Goal: Transaction & Acquisition: Book appointment/travel/reservation

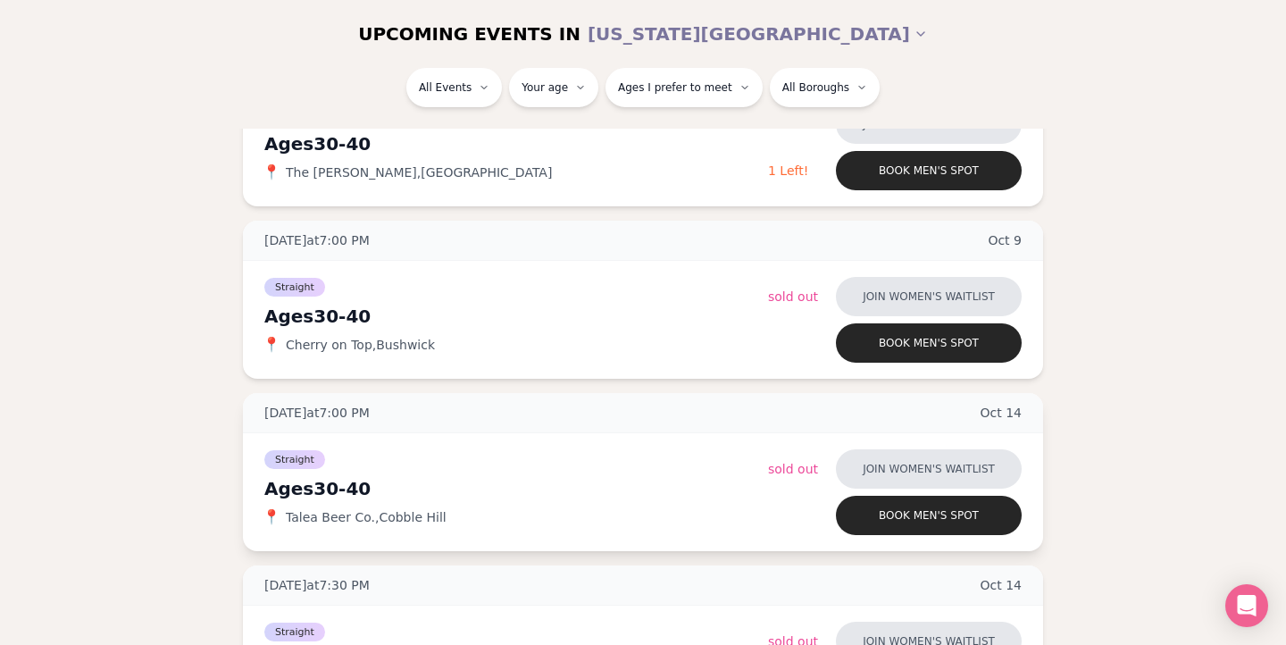
scroll to position [1533, 0]
type input "**"
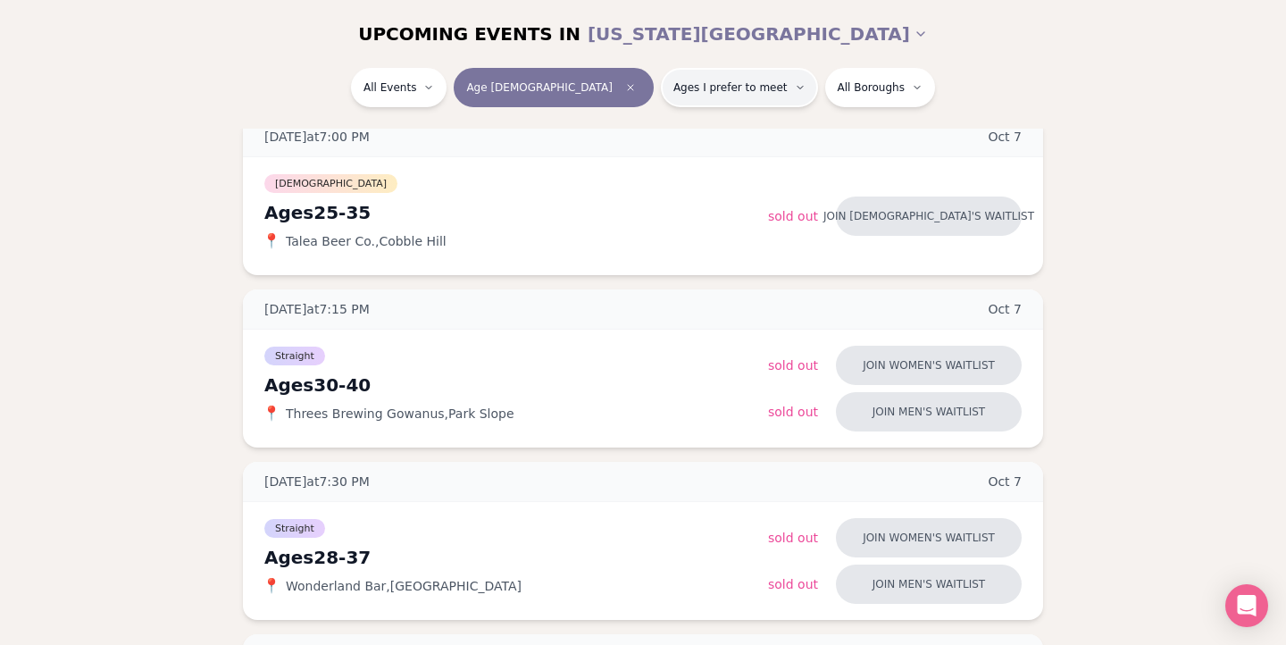
click at [695, 87] on span "Ages I prefer to meet" at bounding box center [731, 87] width 114 height 14
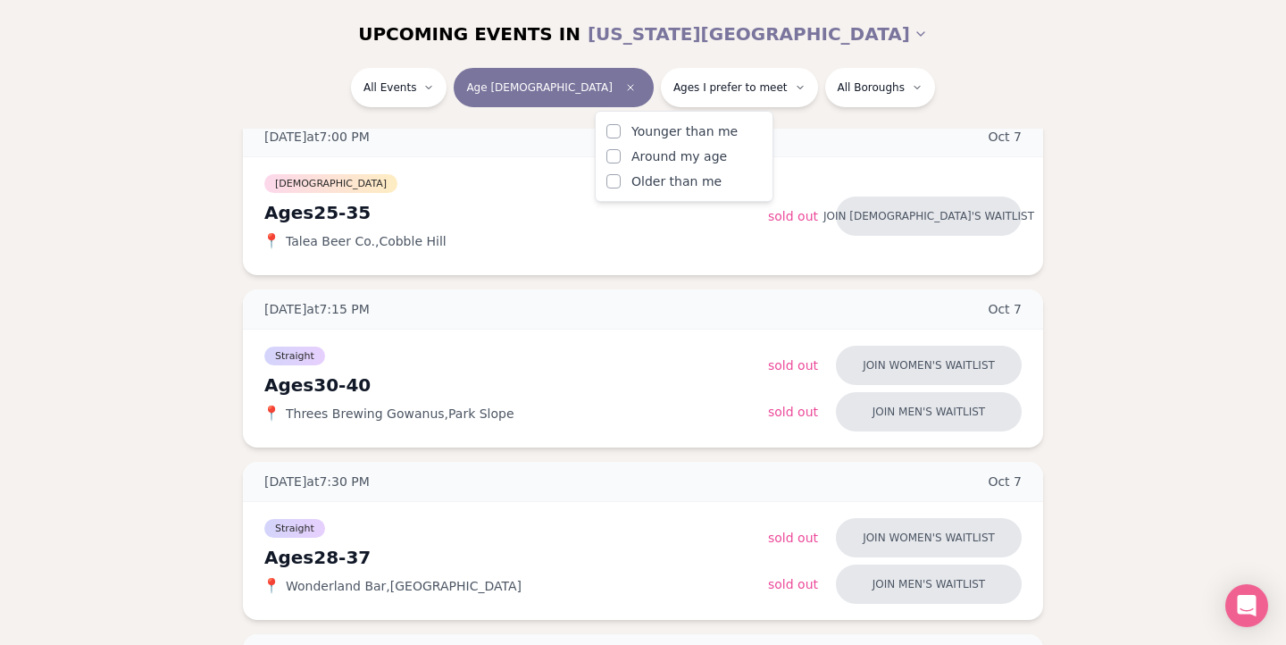
click at [680, 124] on span "Younger than me" at bounding box center [685, 131] width 106 height 18
click at [621, 124] on button "Younger than me" at bounding box center [614, 131] width 14 height 14
click at [670, 153] on span "Around my age" at bounding box center [680, 156] width 96 height 18
click at [621, 153] on button "Around my age" at bounding box center [614, 156] width 14 height 14
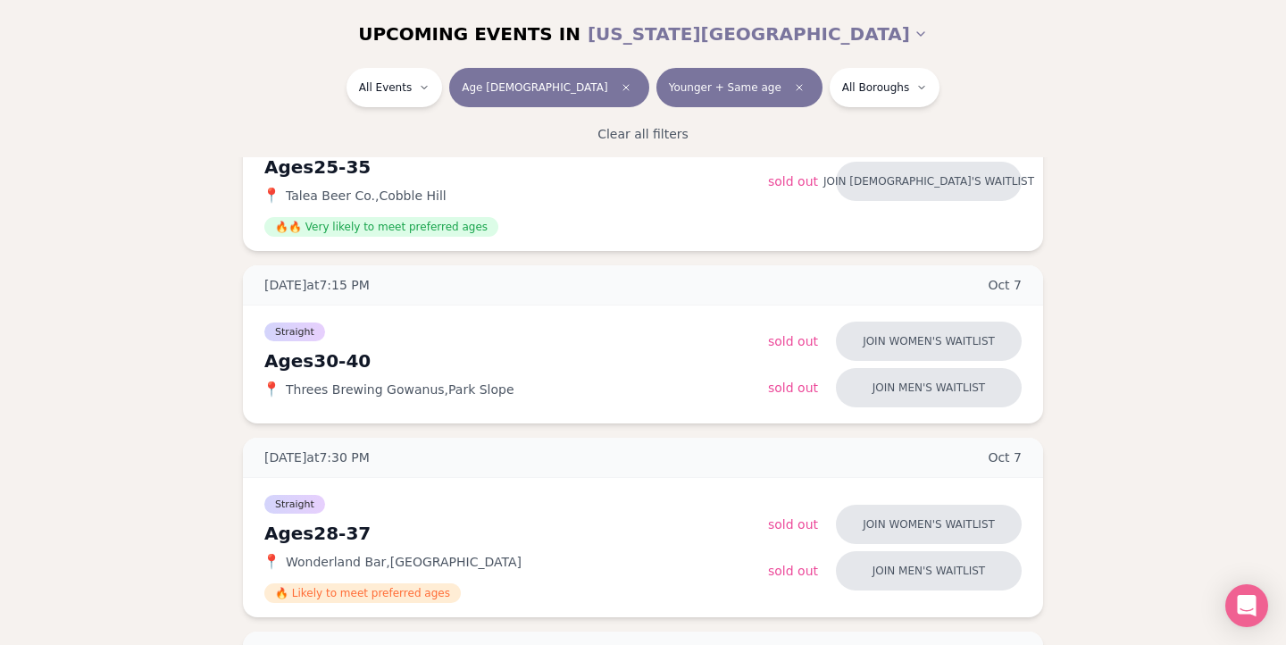
scroll to position [334, 0]
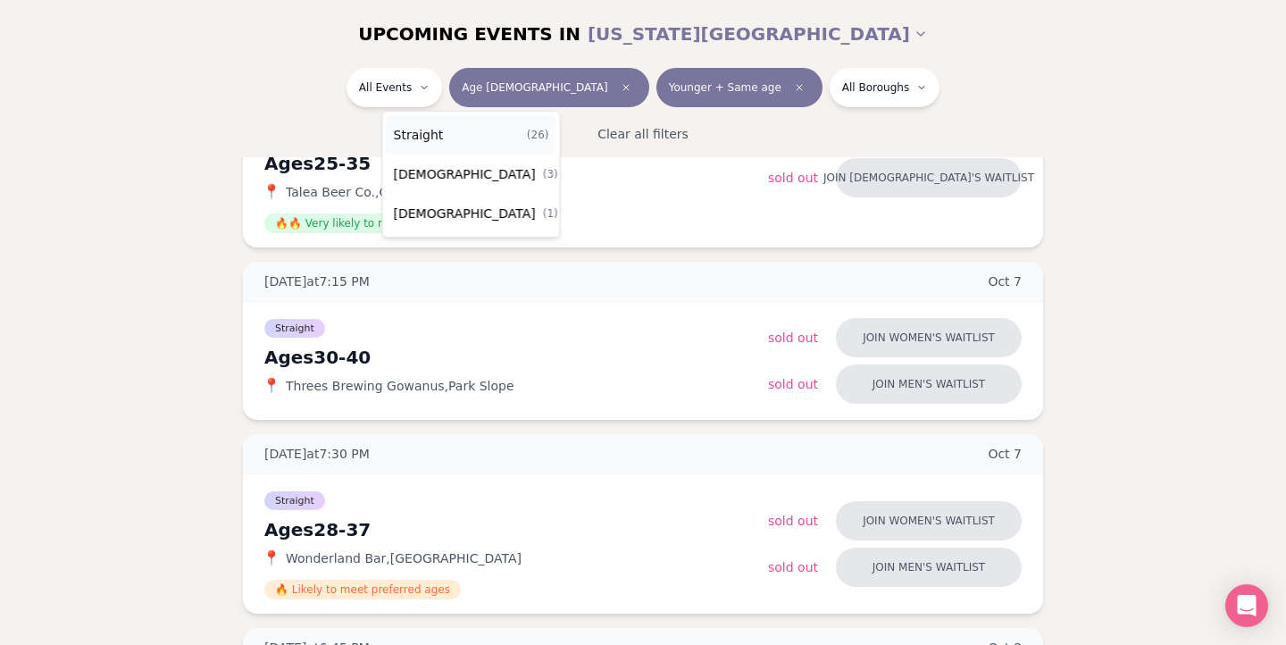
click at [414, 127] on span "Straight" at bounding box center [419, 135] width 50 height 18
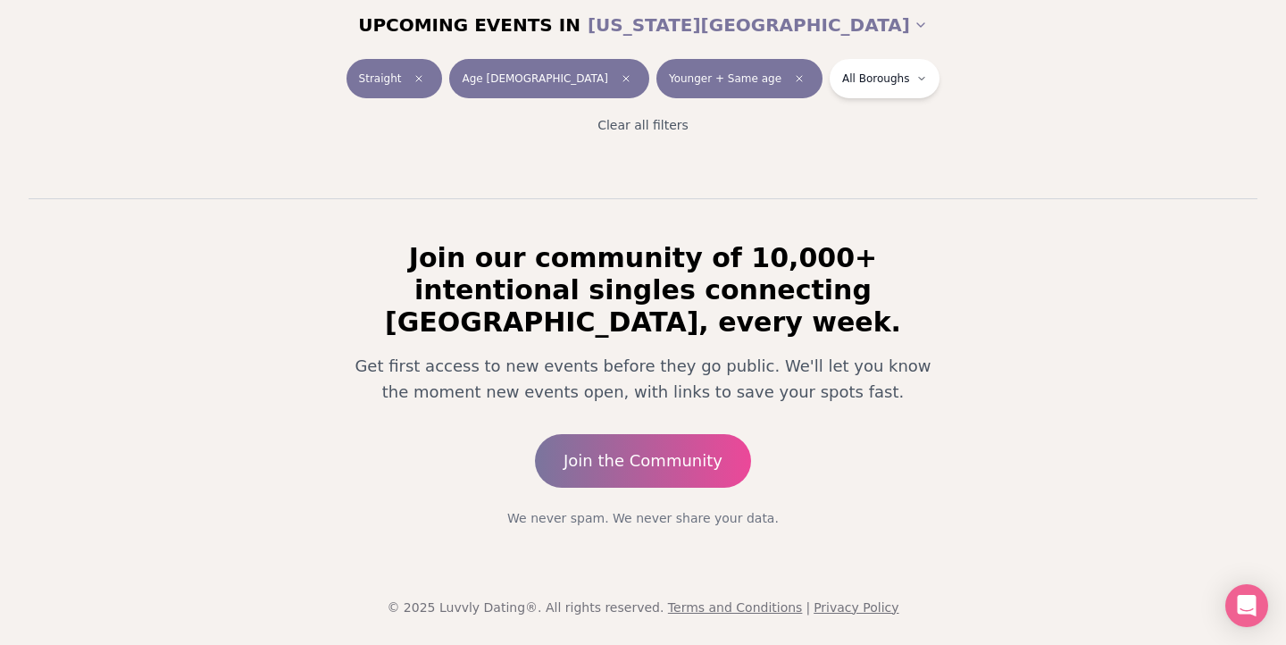
scroll to position [285, 0]
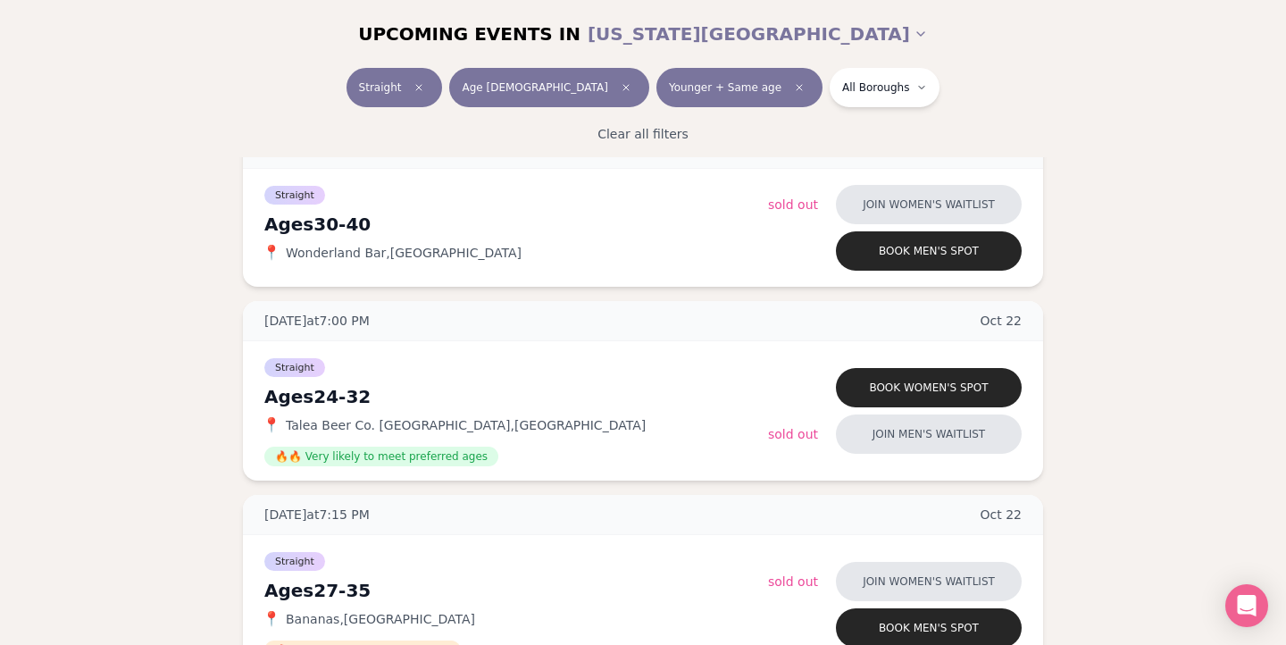
scroll to position [3176, 0]
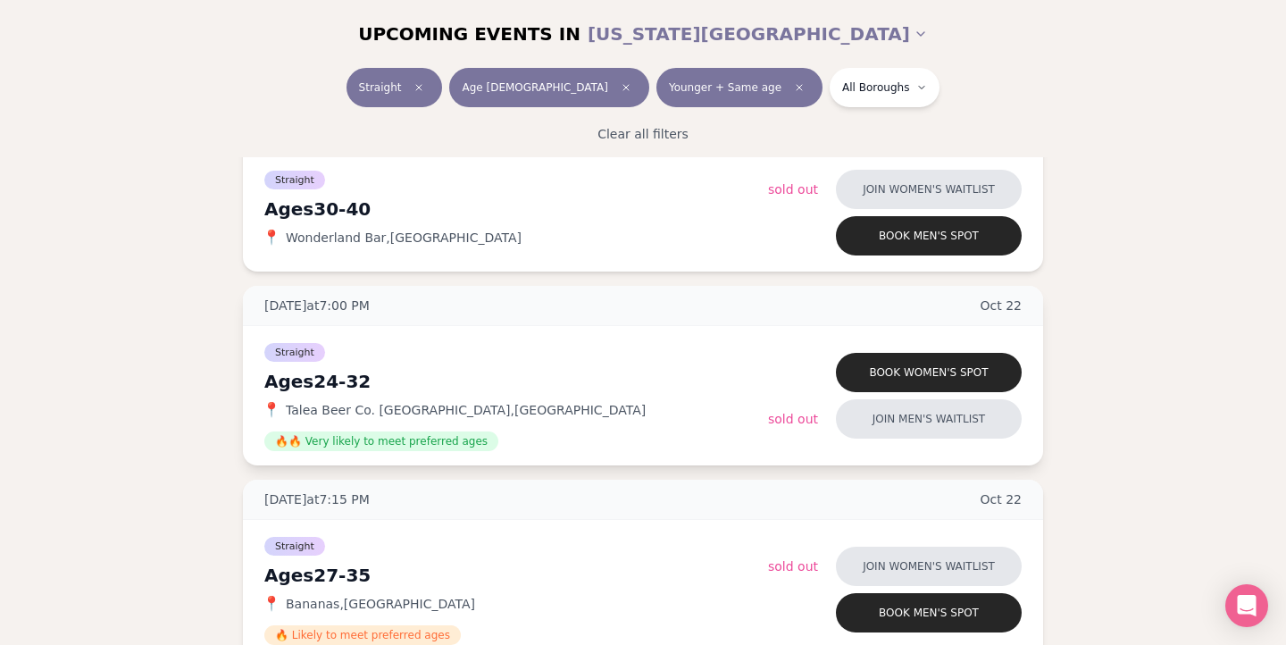
click at [635, 465] on div "Straight Ages 24-32 📍 Talea Beer Co. Williamsburg , Williamsburg 🔥🔥 Very likely…" at bounding box center [643, 395] width 800 height 139
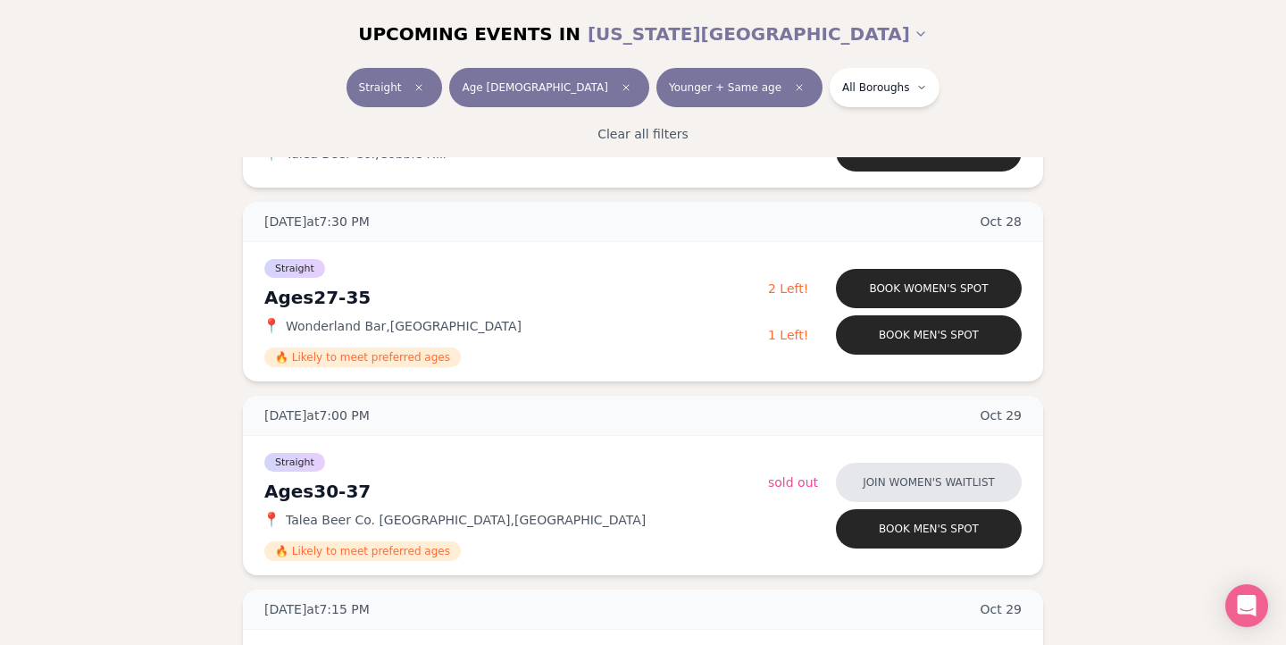
scroll to position [4210, 0]
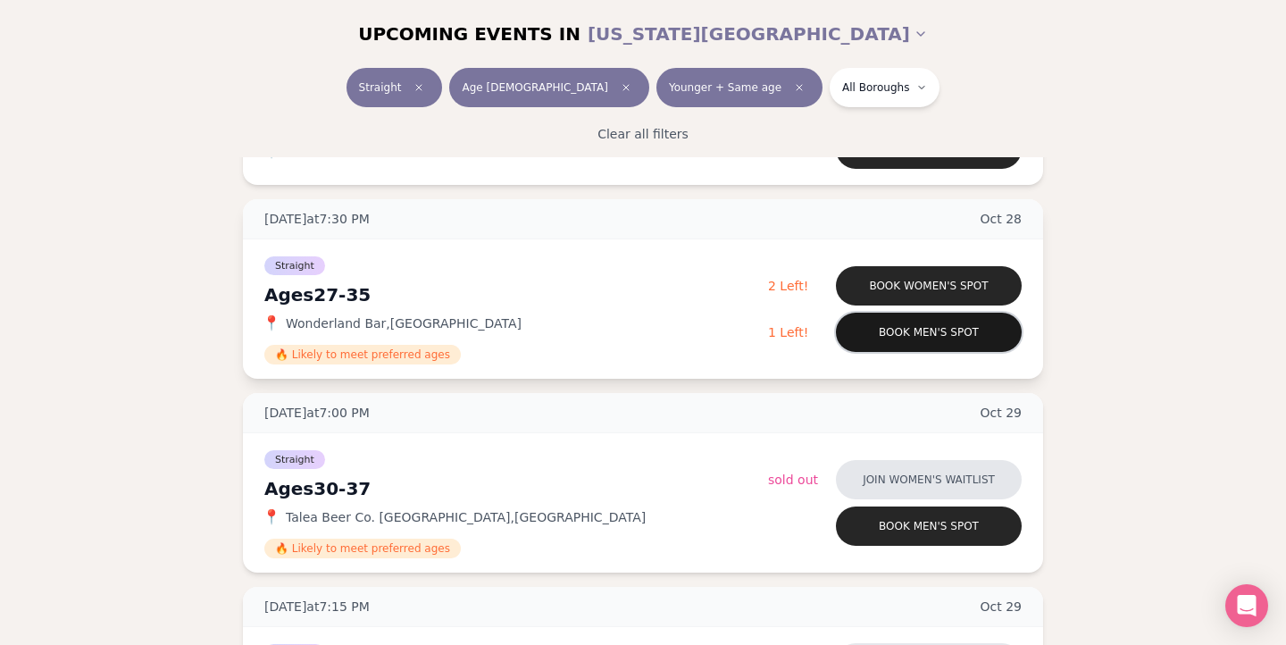
click at [917, 347] on button "Book men's spot" at bounding box center [929, 332] width 186 height 39
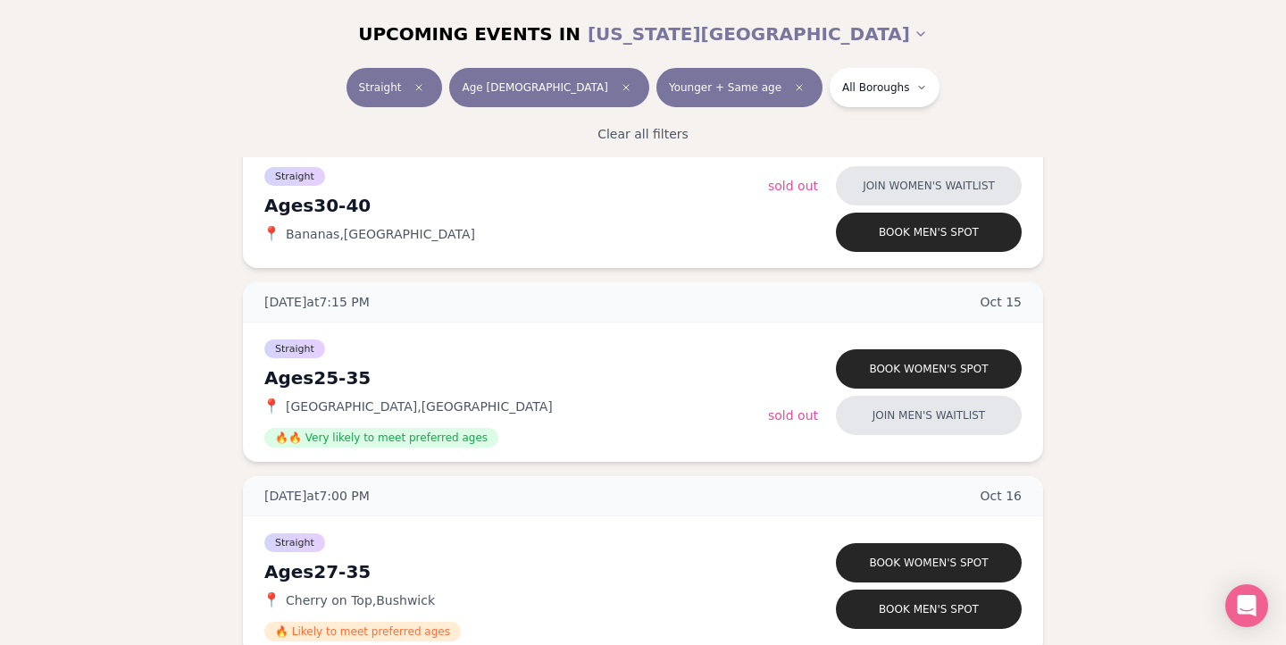
scroll to position [2258, 0]
